Goal: Information Seeking & Learning: Check status

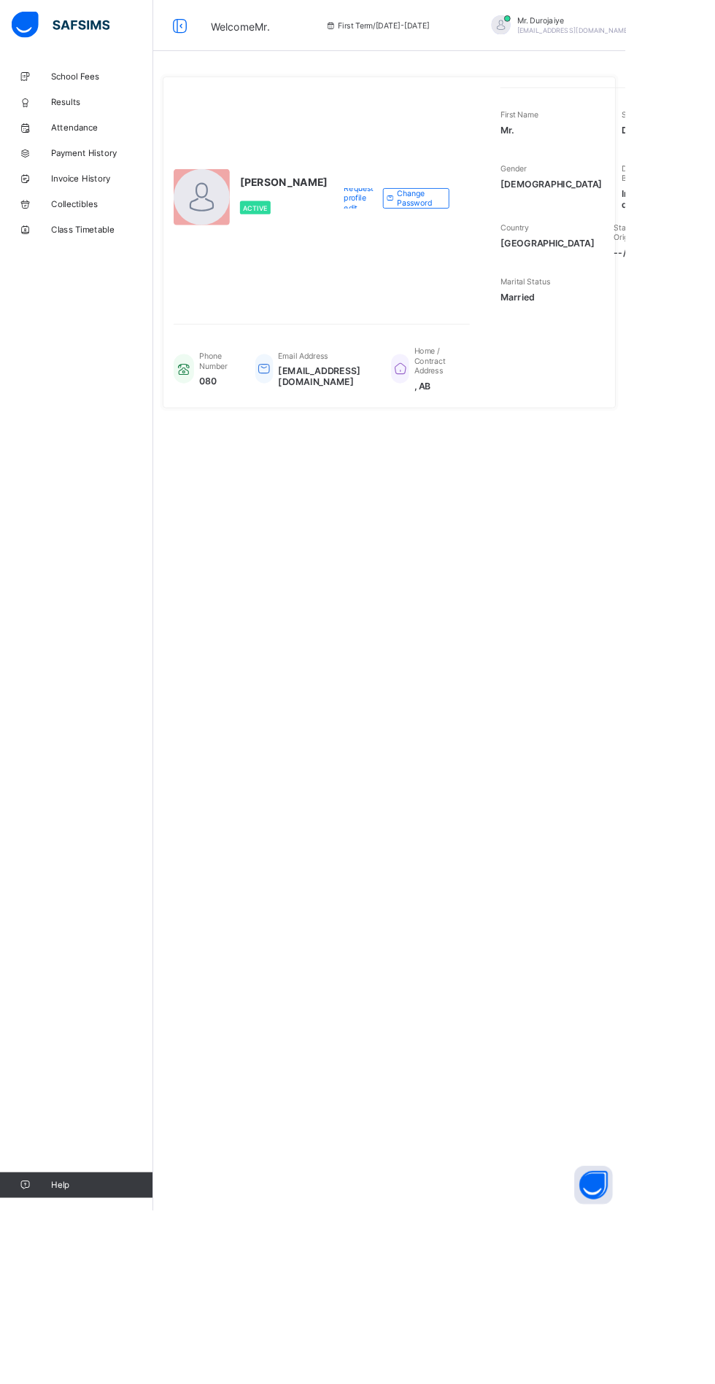
click at [81, 116] on span "Results" at bounding box center [116, 117] width 117 height 12
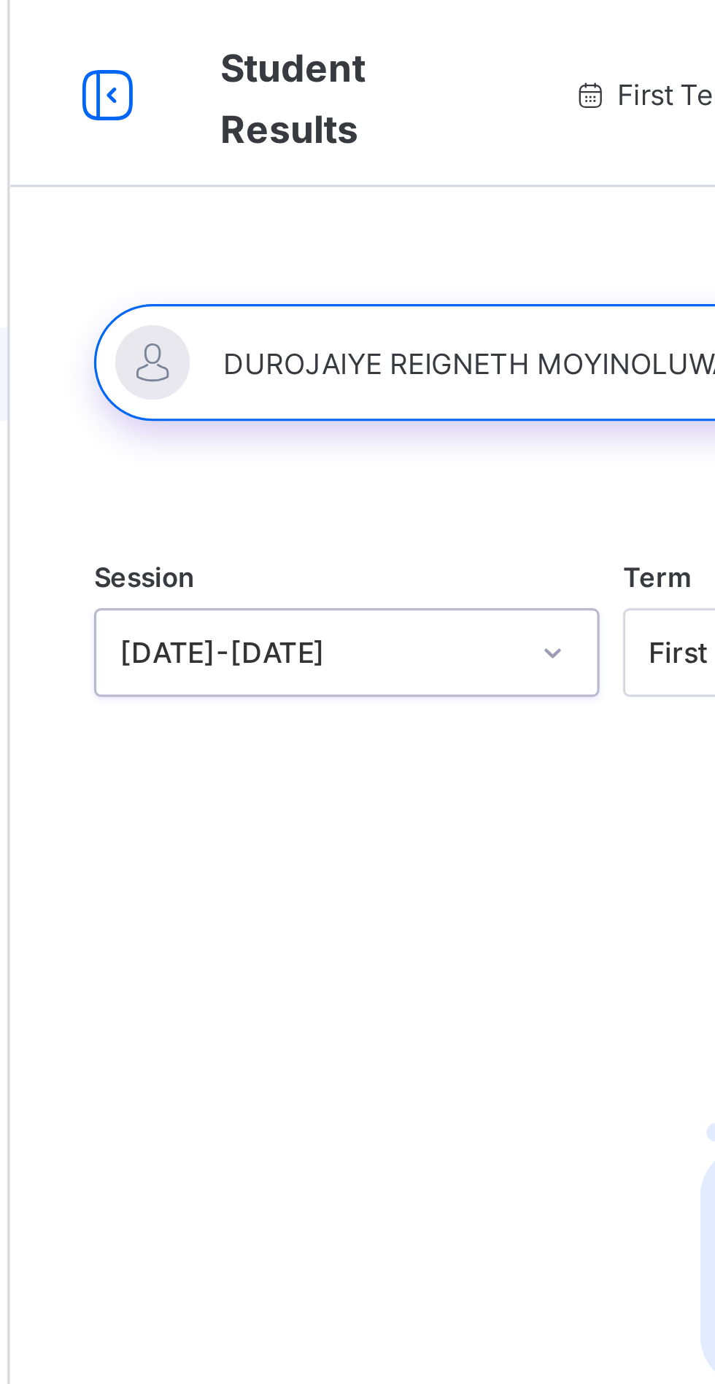
click at [246, 22] on span "Student Results" at bounding box center [263, 31] width 45 height 34
click at [203, 27] on icon at bounding box center [205, 29] width 25 height 21
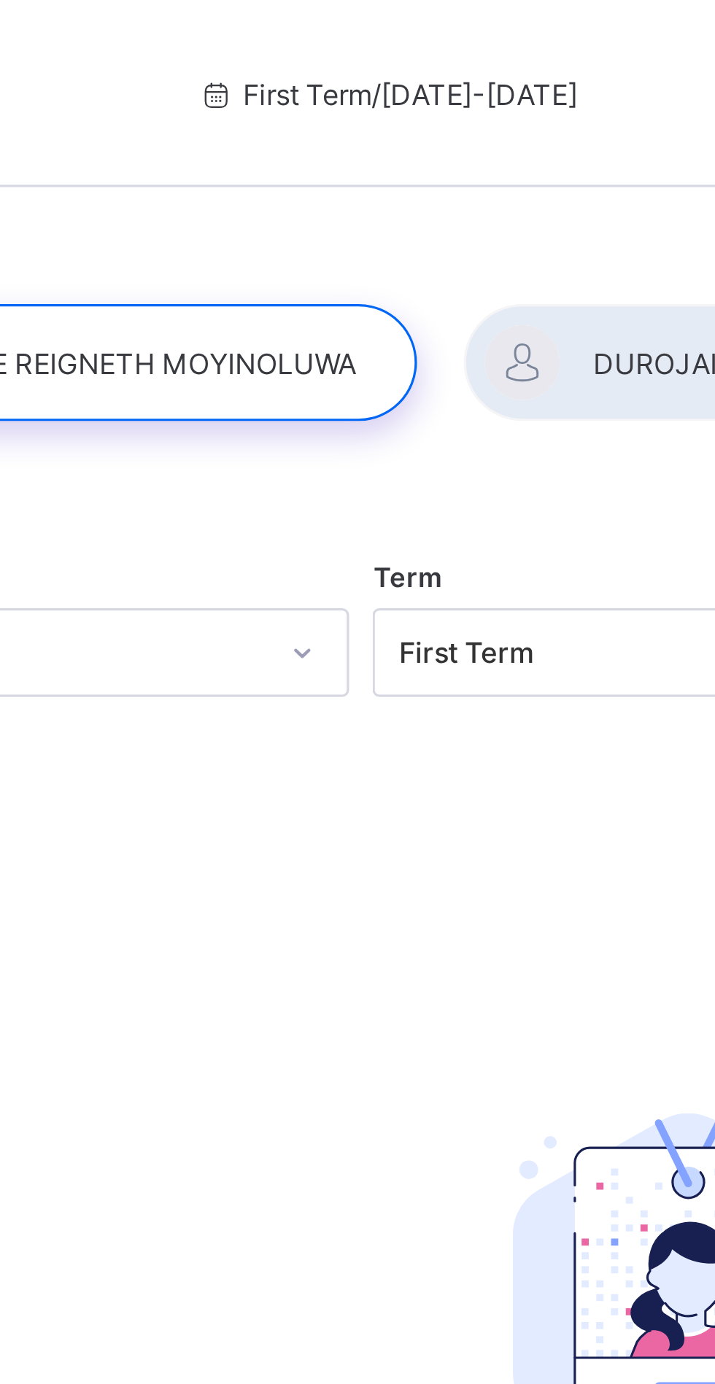
click at [265, 29] on span "First Term / [DATE]-[DATE]" at bounding box center [292, 29] width 119 height 11
click at [295, 31] on span "First Term / [DATE]-[DATE]" at bounding box center [292, 29] width 119 height 11
click at [268, 33] on span "First Term / [DATE]-[DATE]" at bounding box center [292, 29] width 119 height 11
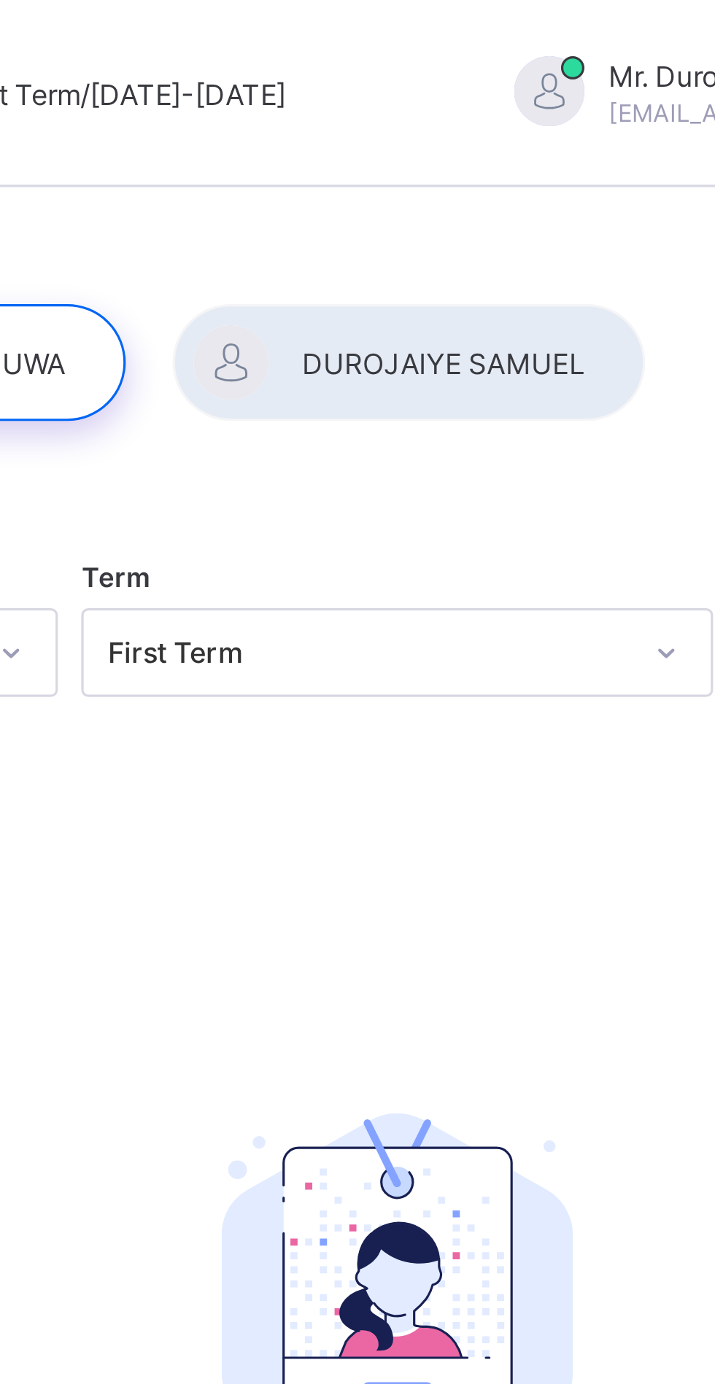
click at [405, 106] on div at bounding box center [389, 113] width 147 height 36
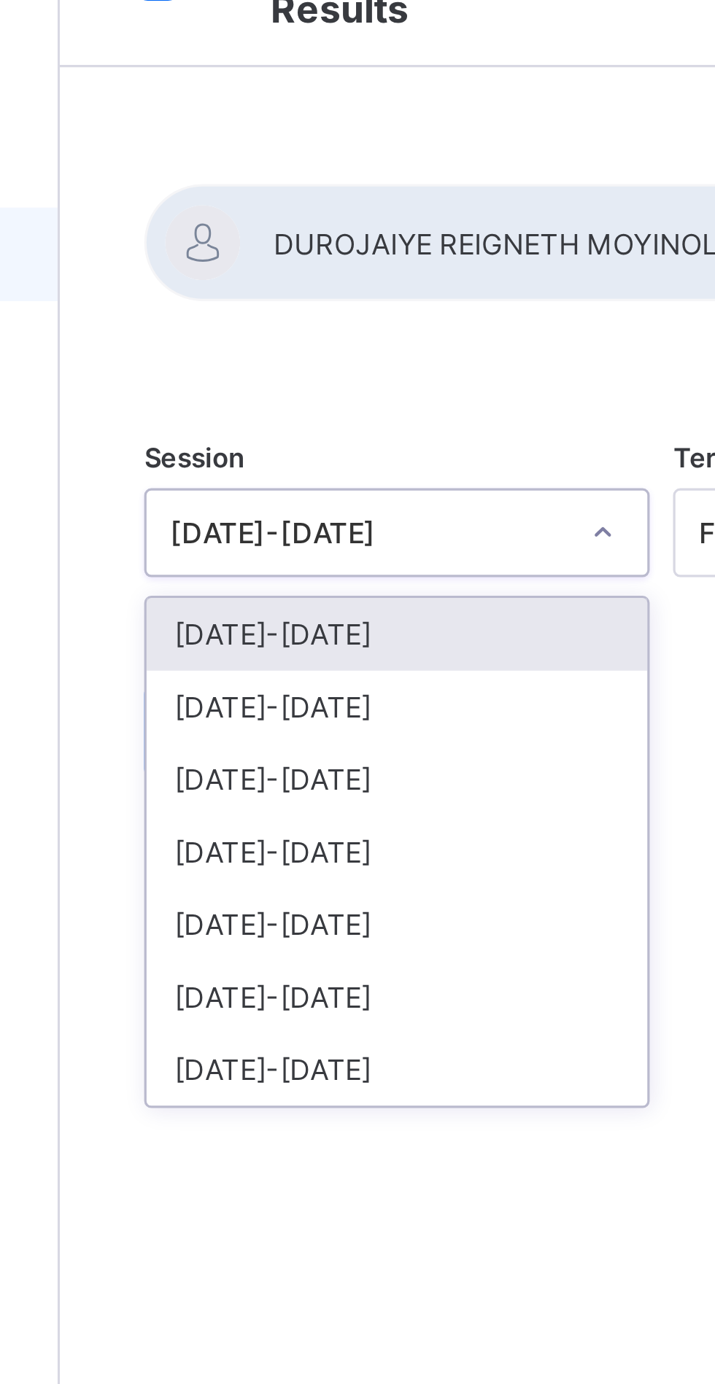
click at [274, 258] on div "[DATE]-[DATE]" at bounding box center [280, 257] width 156 height 23
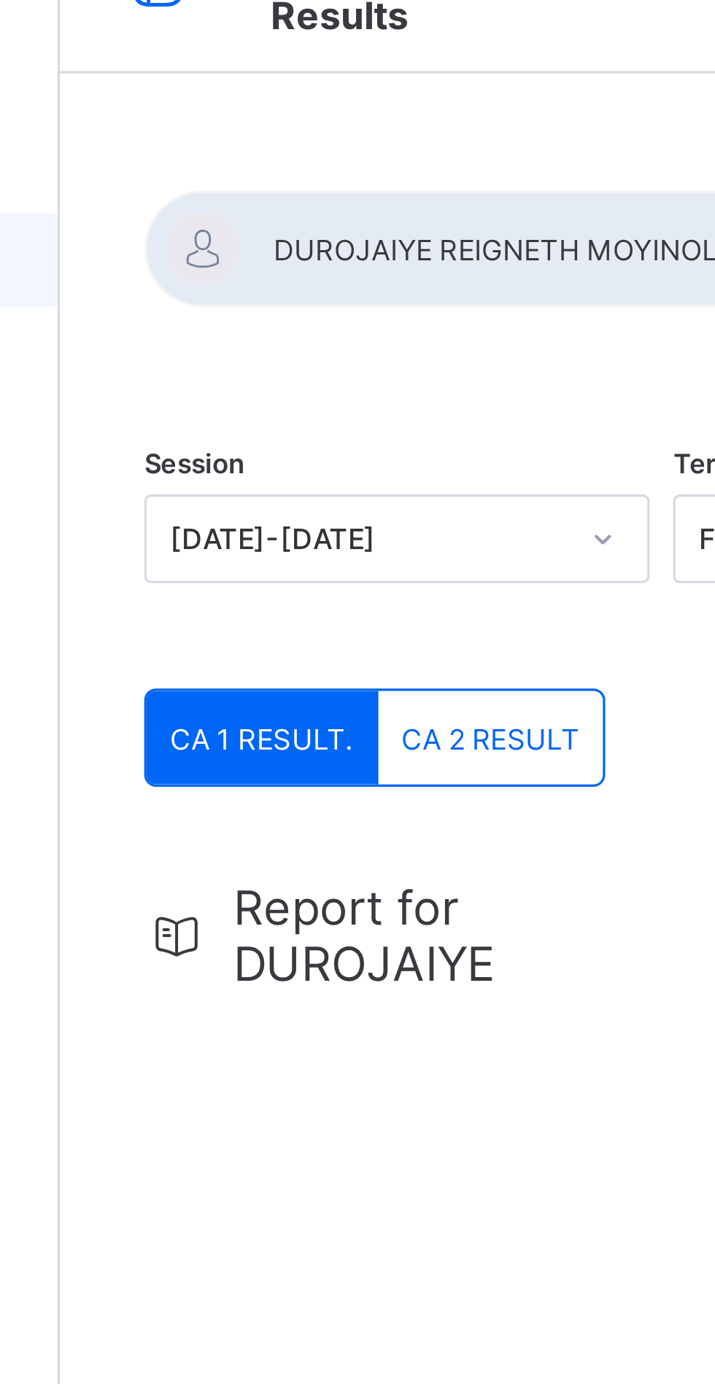
click at [254, 271] on div "CA 1 RESULT." at bounding box center [238, 265] width 72 height 29
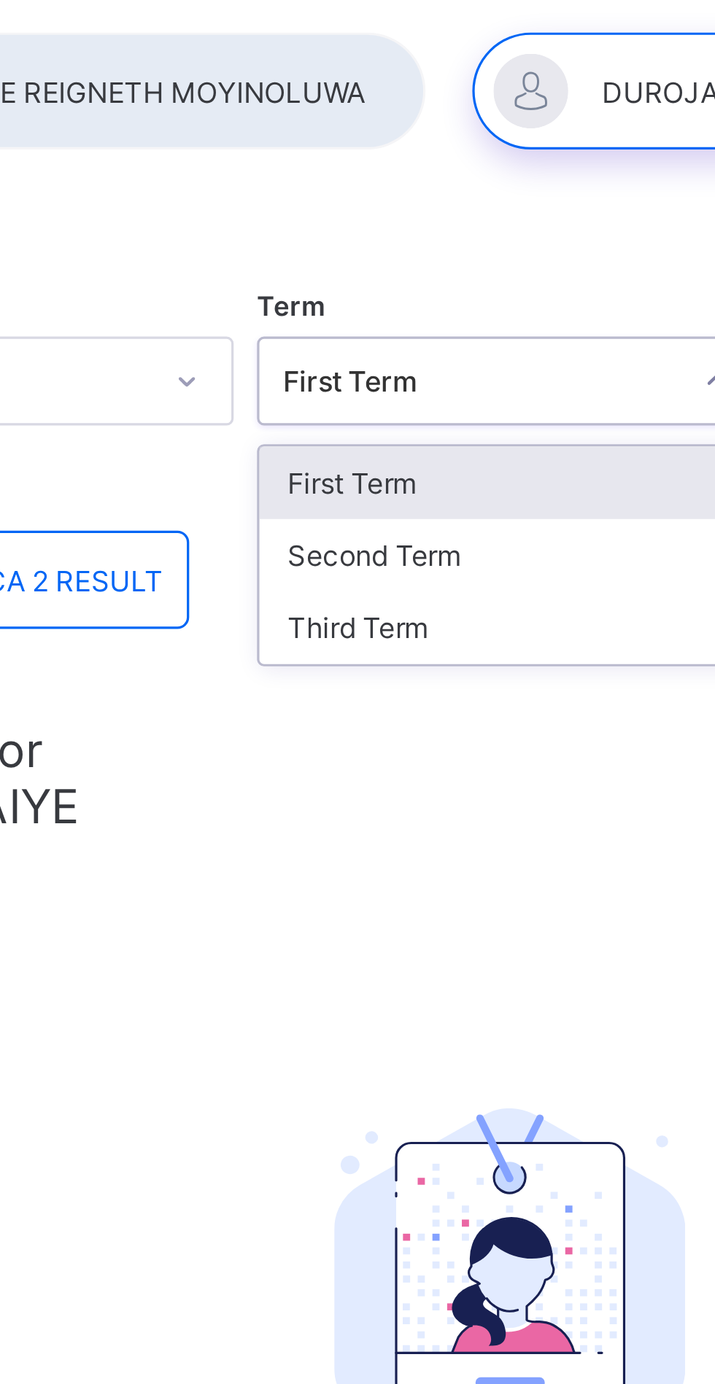
click at [429, 278] on div "Third Term" at bounding box center [445, 280] width 156 height 23
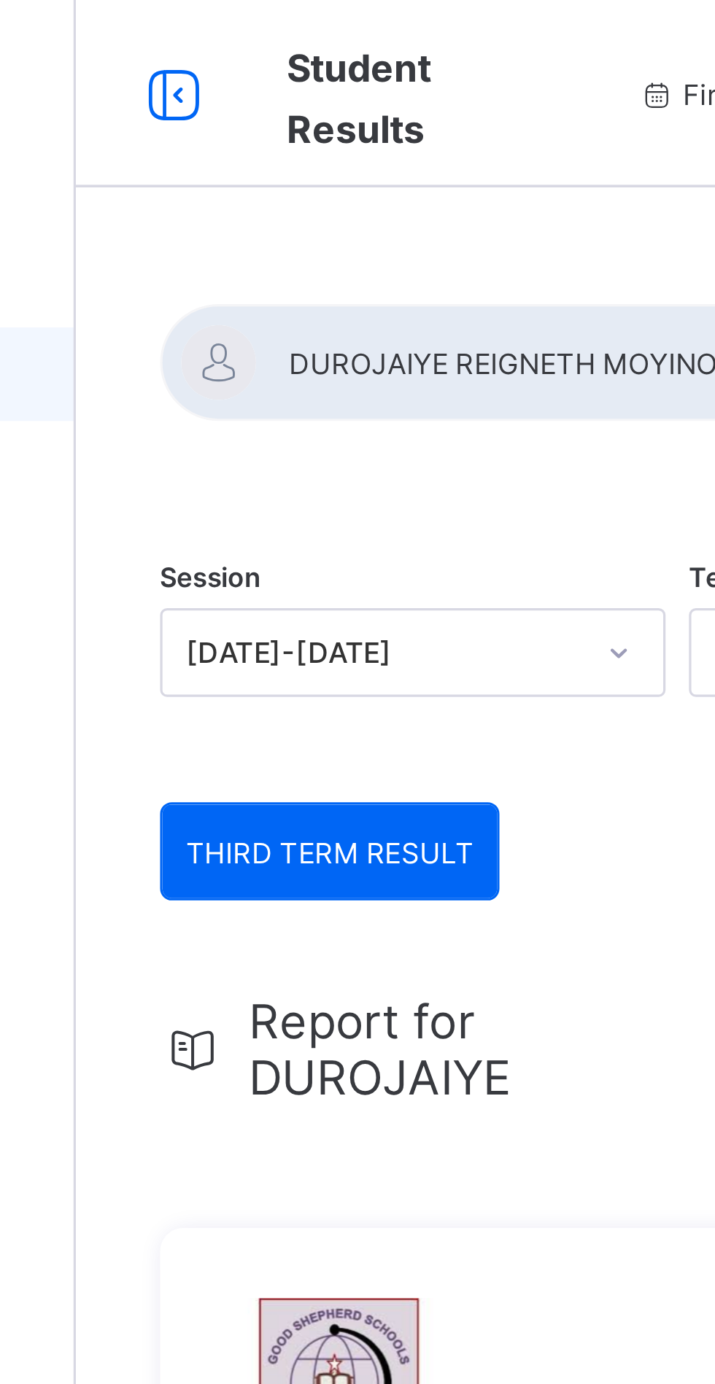
click at [255, 117] on div at bounding box center [309, 113] width 217 height 36
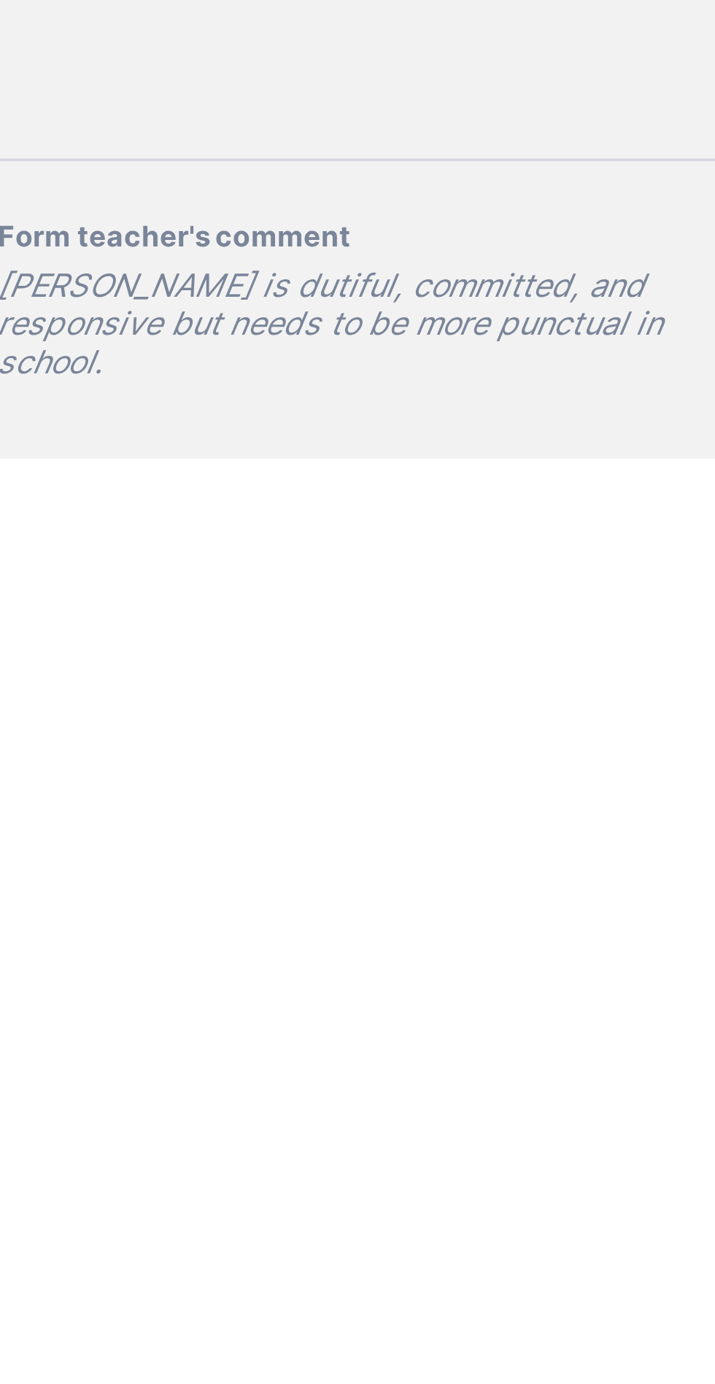
scroll to position [231, 0]
